Goal: Book appointment/travel/reservation

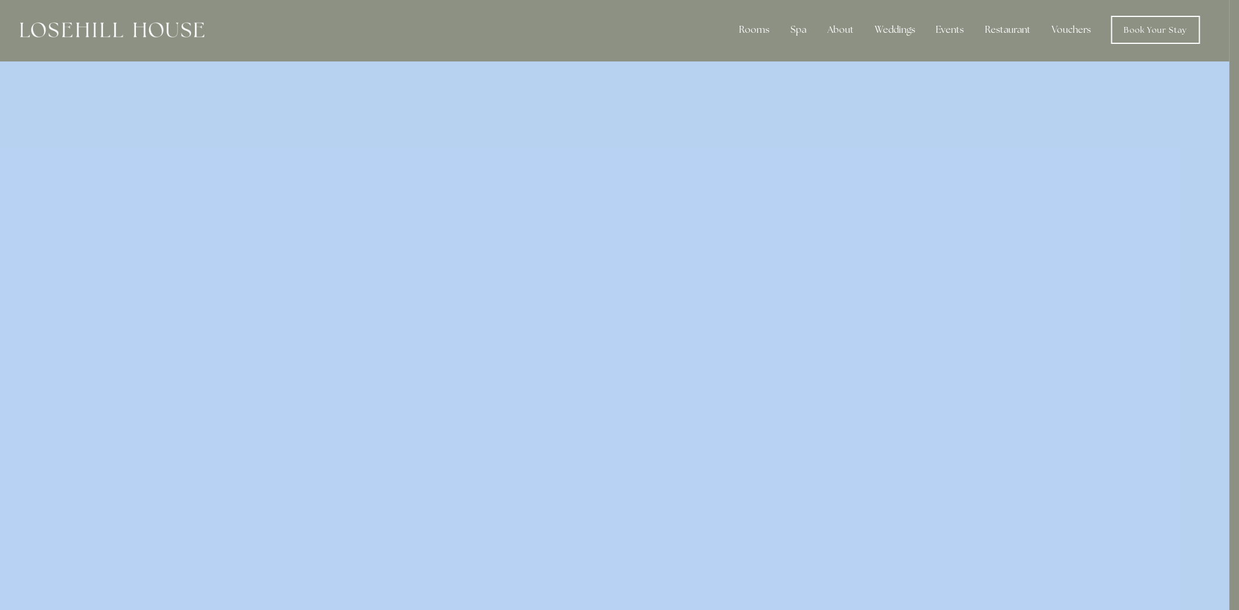
scroll to position [0, 9]
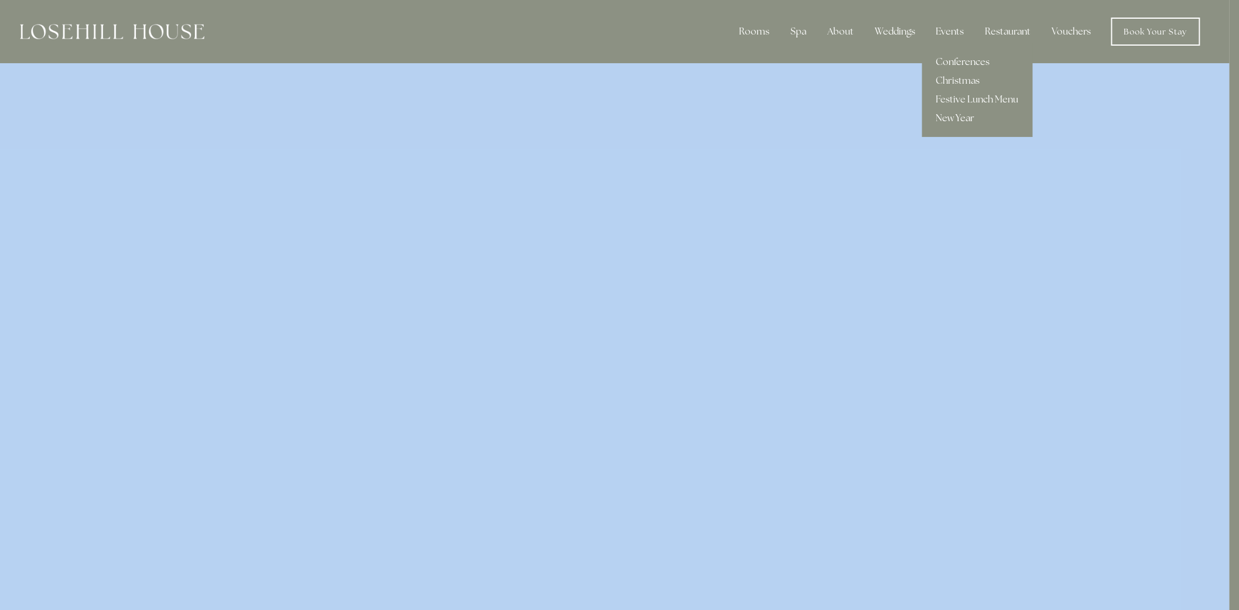
click at [959, 115] on link "New Year" at bounding box center [977, 118] width 111 height 19
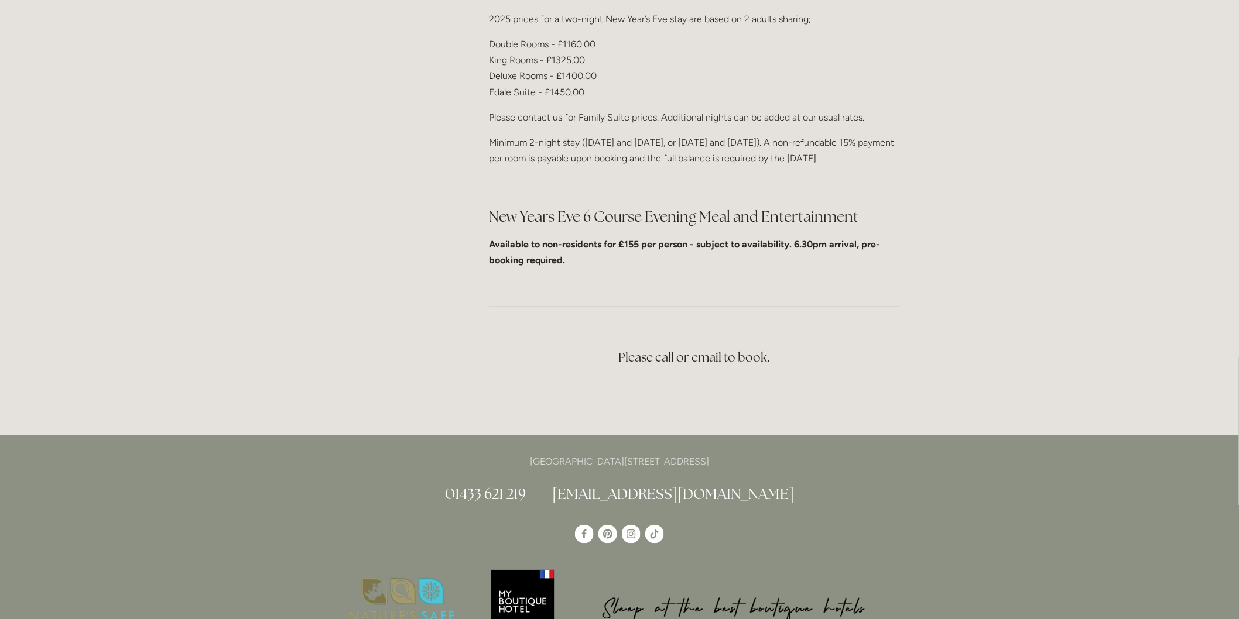
scroll to position [520, 0]
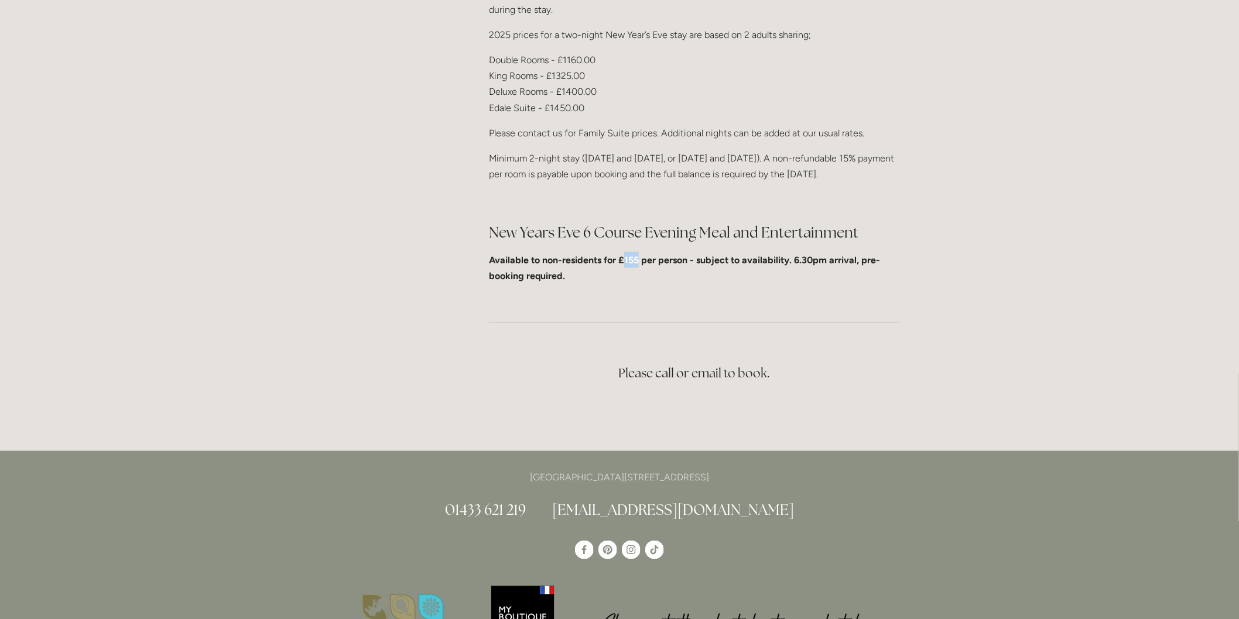
drag, startPoint x: 622, startPoint y: 225, endPoint x: 639, endPoint y: 225, distance: 17.0
click at [639, 255] on strong "Available to non-residents for £155 per person - subject to availability. 6.30p…" at bounding box center [684, 268] width 391 height 27
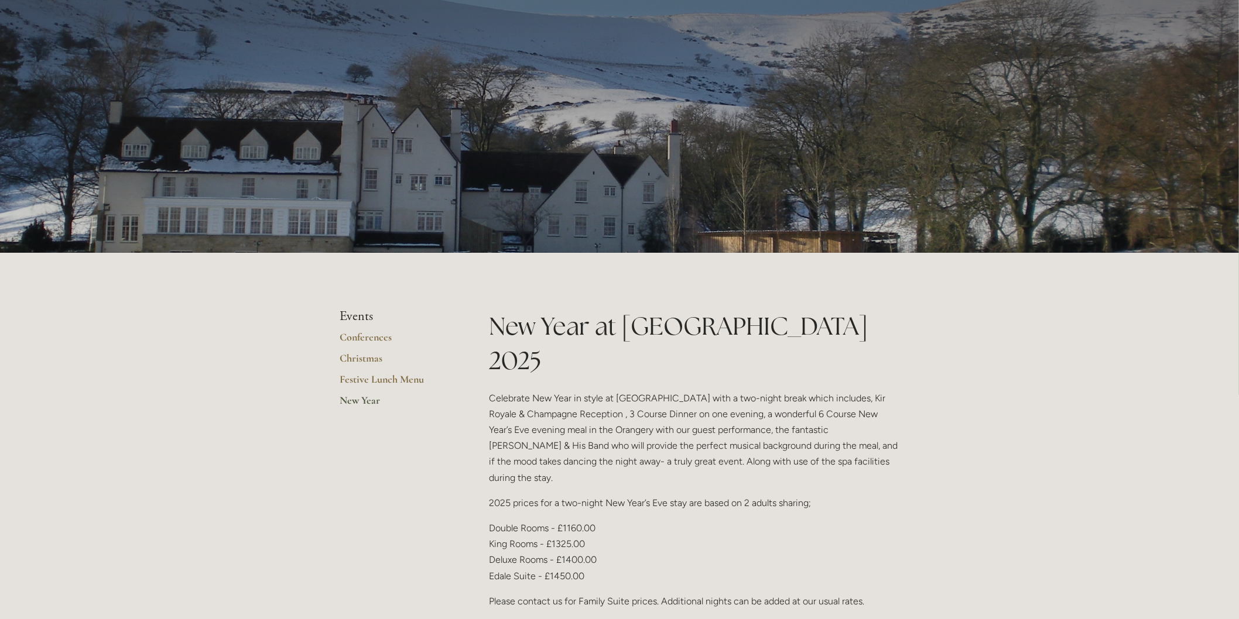
scroll to position [0, 0]
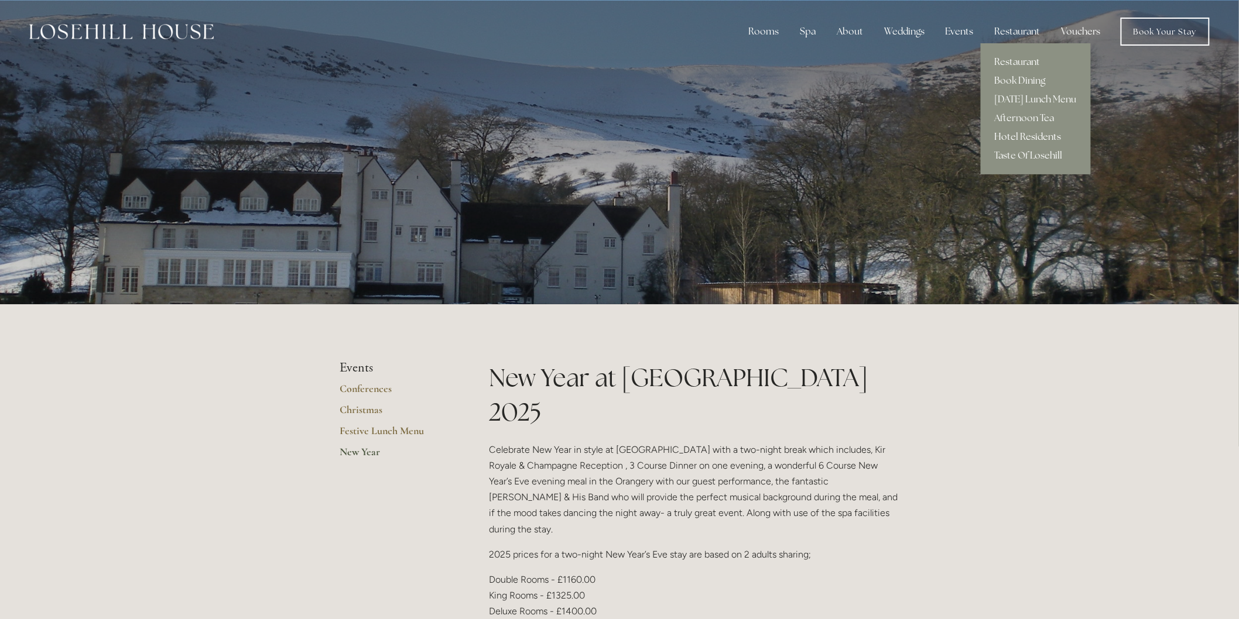
click at [1023, 129] on link "Hotel Residents" at bounding box center [1036, 137] width 110 height 19
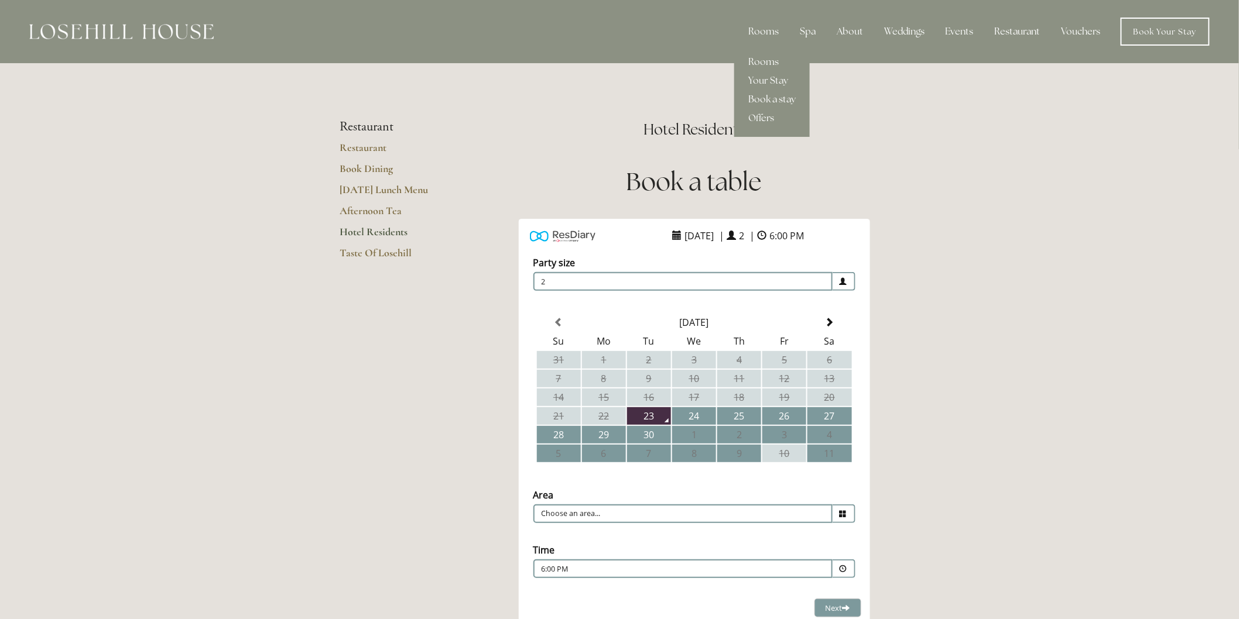
click at [770, 98] on link "Book a stay" at bounding box center [772, 99] width 76 height 19
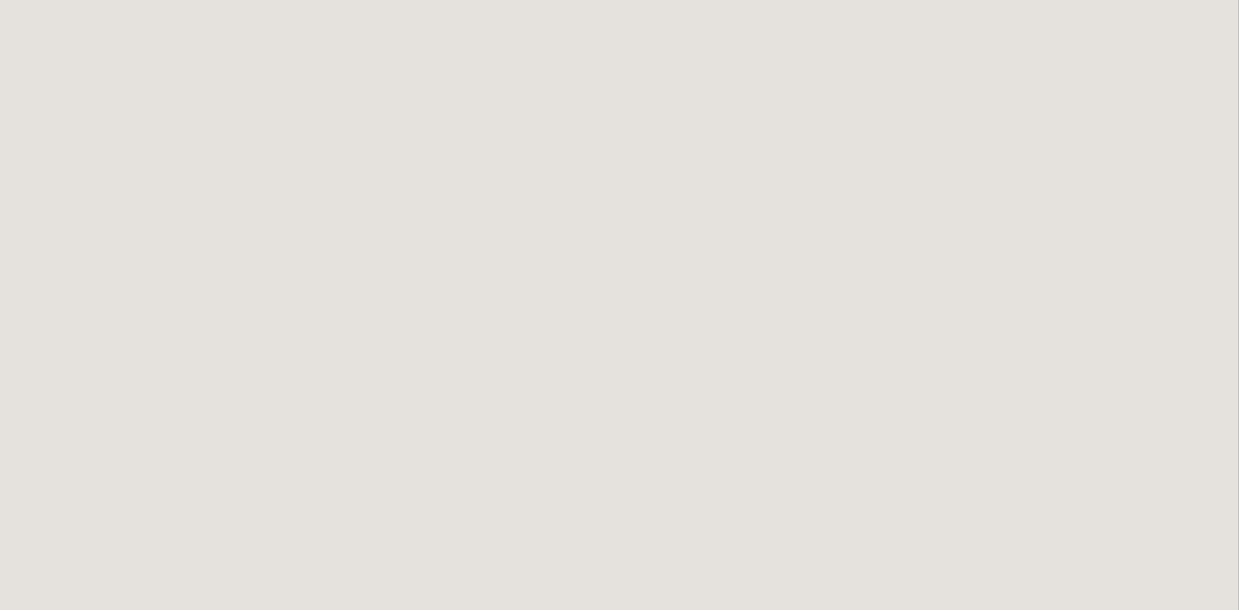
scroll to position [1040, 0]
